Goal: Navigation & Orientation: Find specific page/section

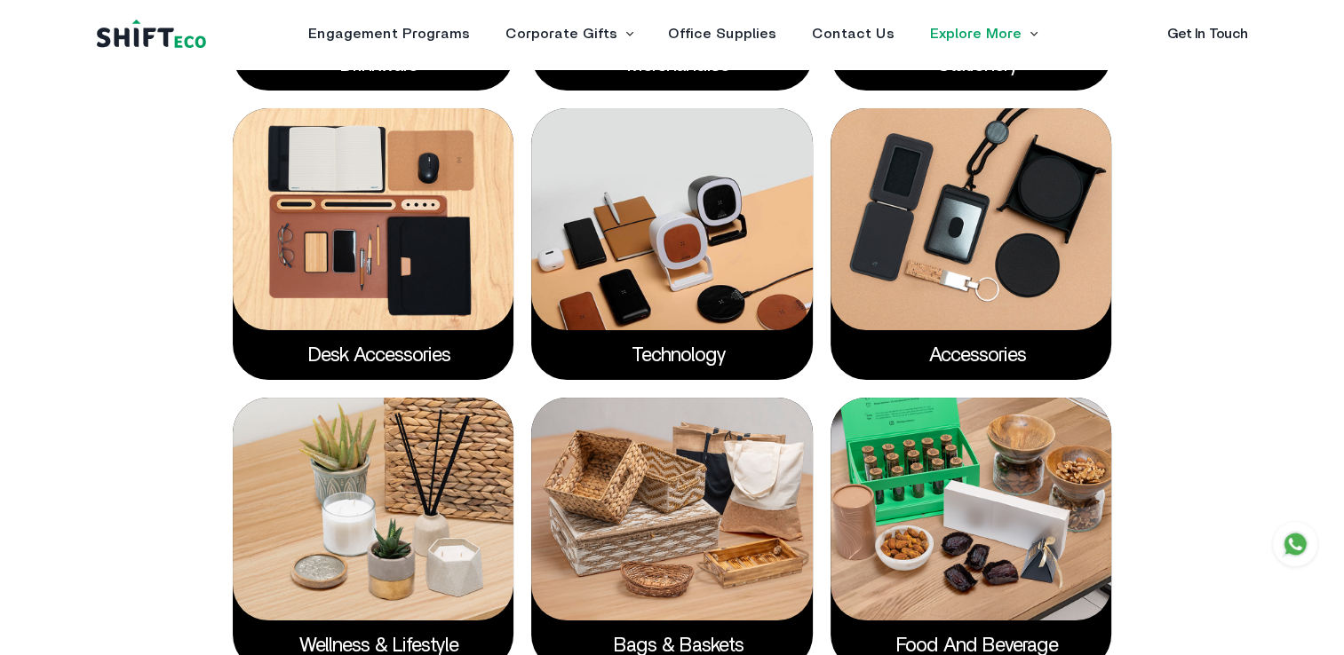
scroll to position [3286, 0]
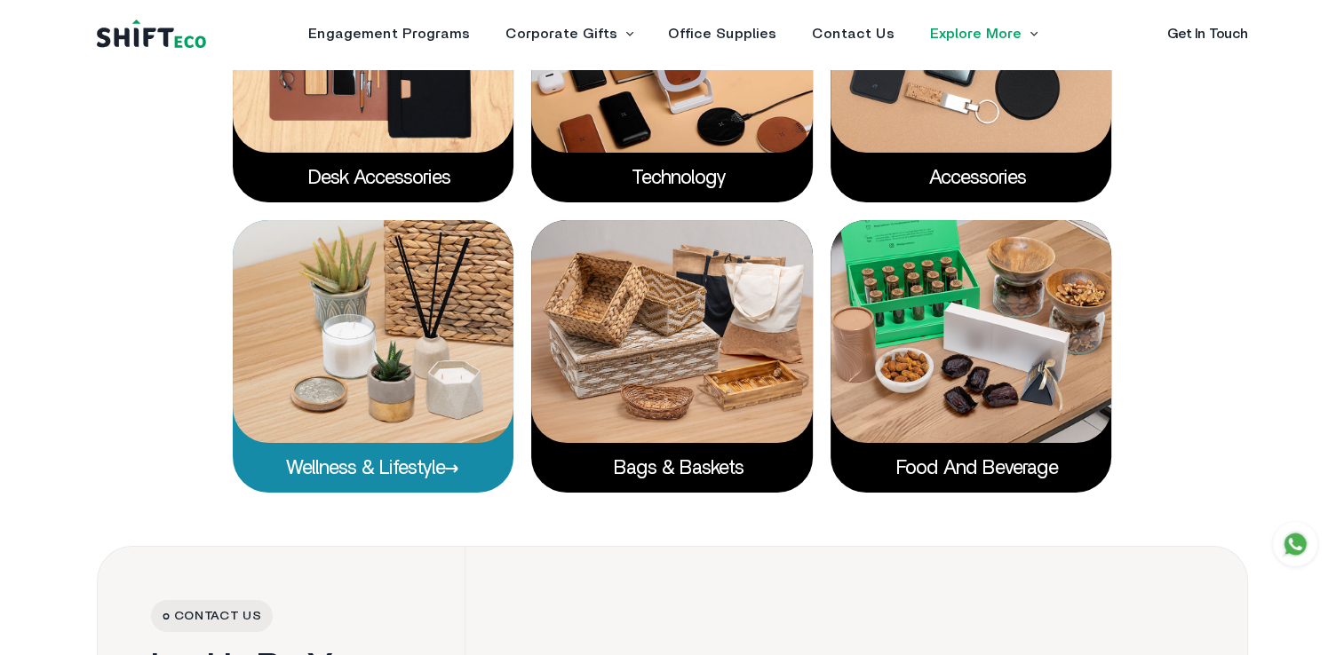
click at [456, 404] on img at bounding box center [373, 331] width 281 height 222
click at [438, 474] on link "Wellness & Lifestyle" at bounding box center [372, 468] width 173 height 20
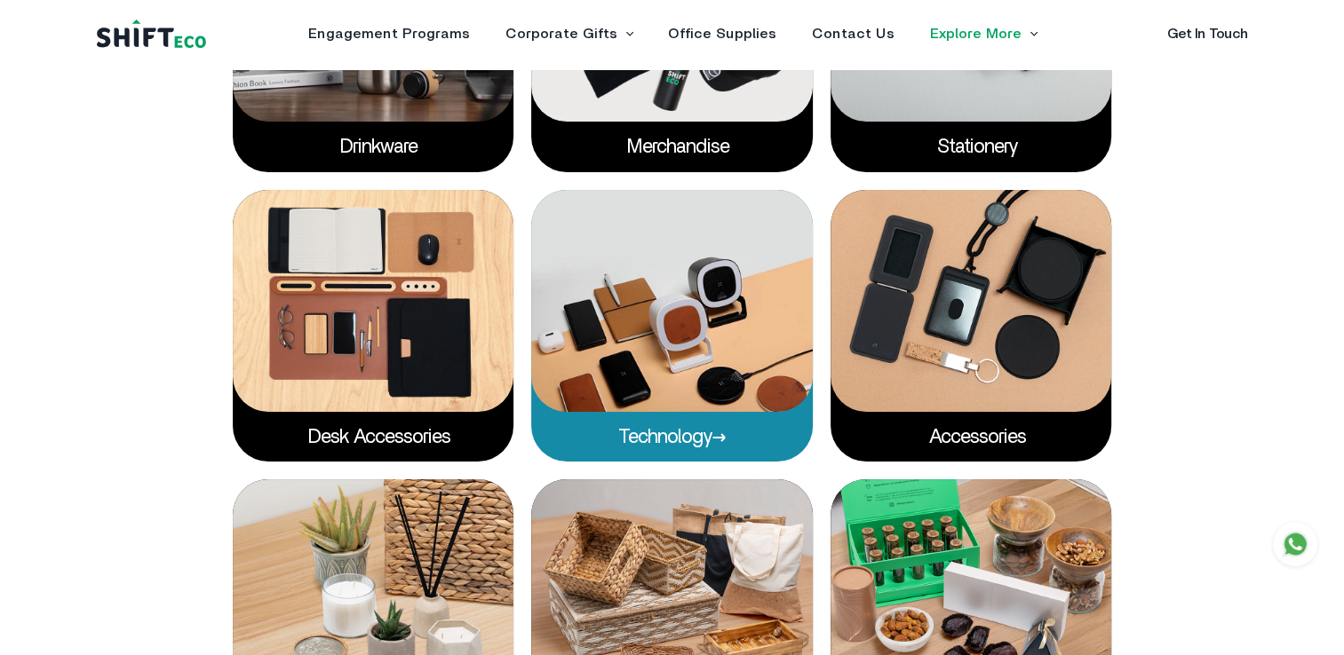
scroll to position [2842, 0]
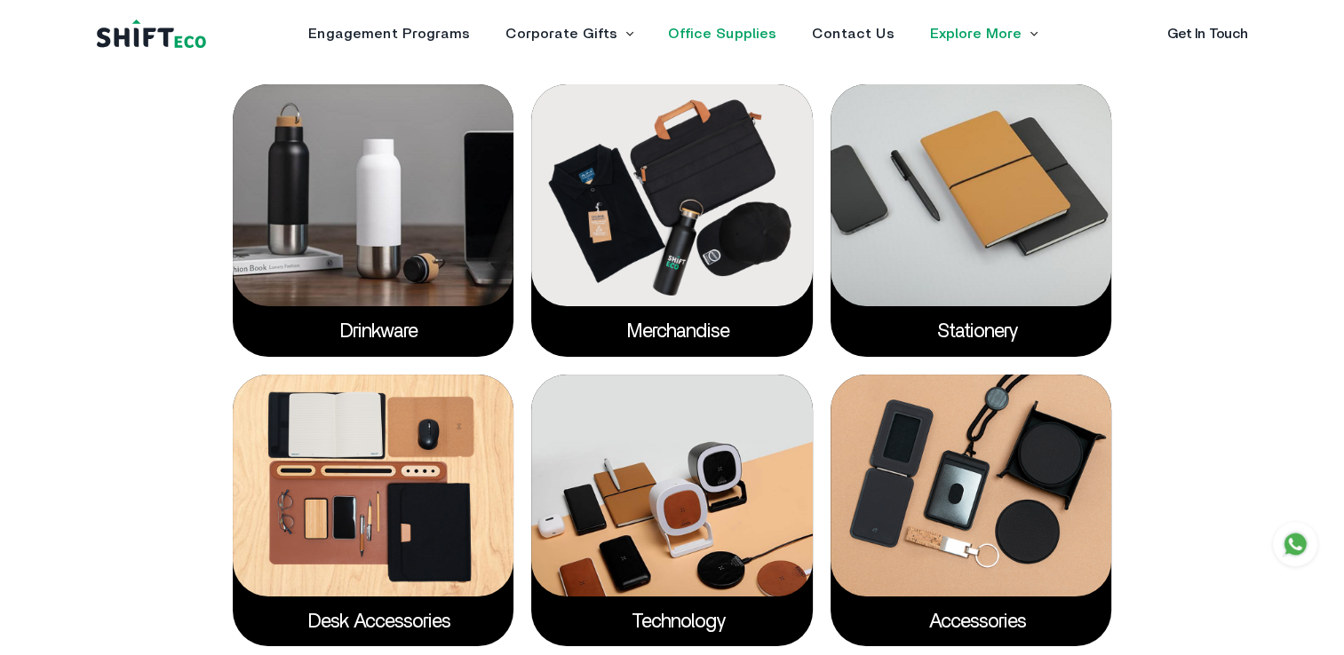
click at [750, 34] on link "Office Supplies" at bounding box center [722, 34] width 108 height 14
